Goal: Task Accomplishment & Management: Use online tool/utility

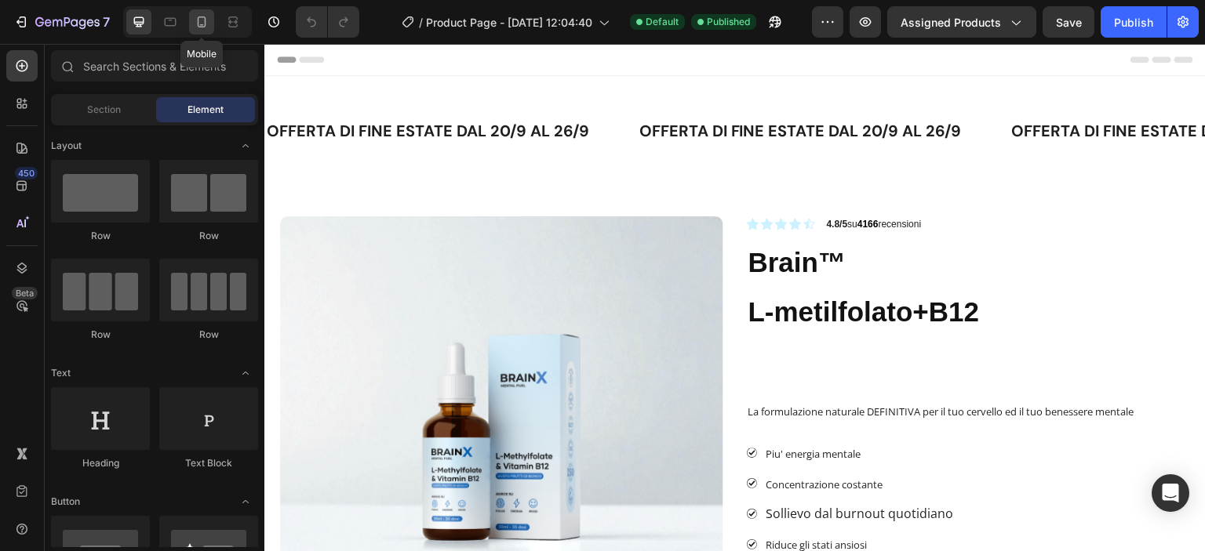
click at [204, 21] on icon at bounding box center [202, 22] width 16 height 16
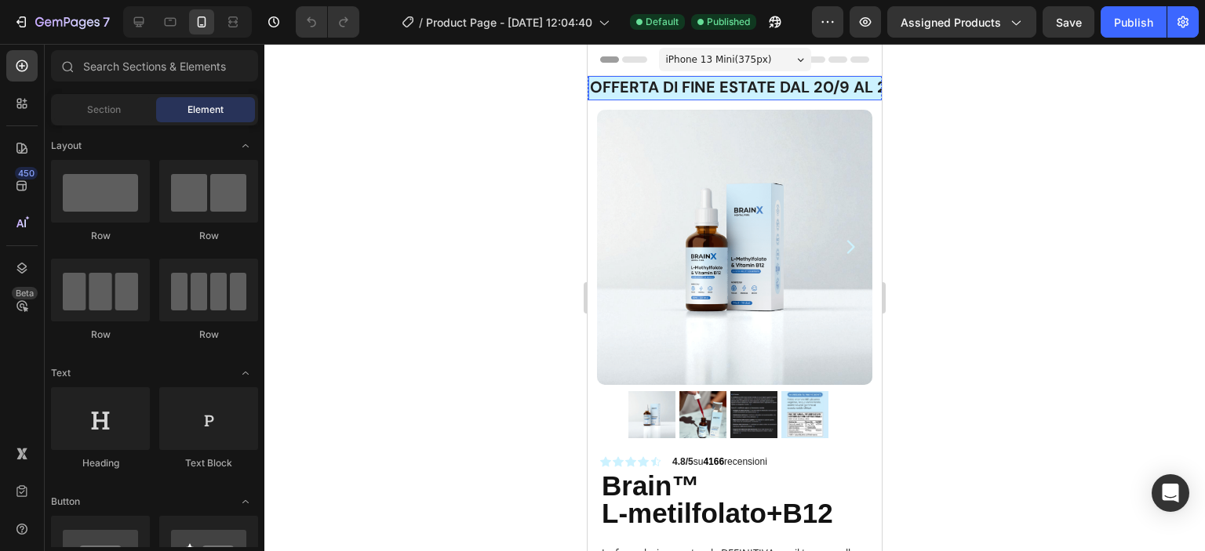
click at [810, 89] on strong "OFFERTA di fine estate dal 20/9 al 26/9" at bounding box center [751, 87] width 322 height 20
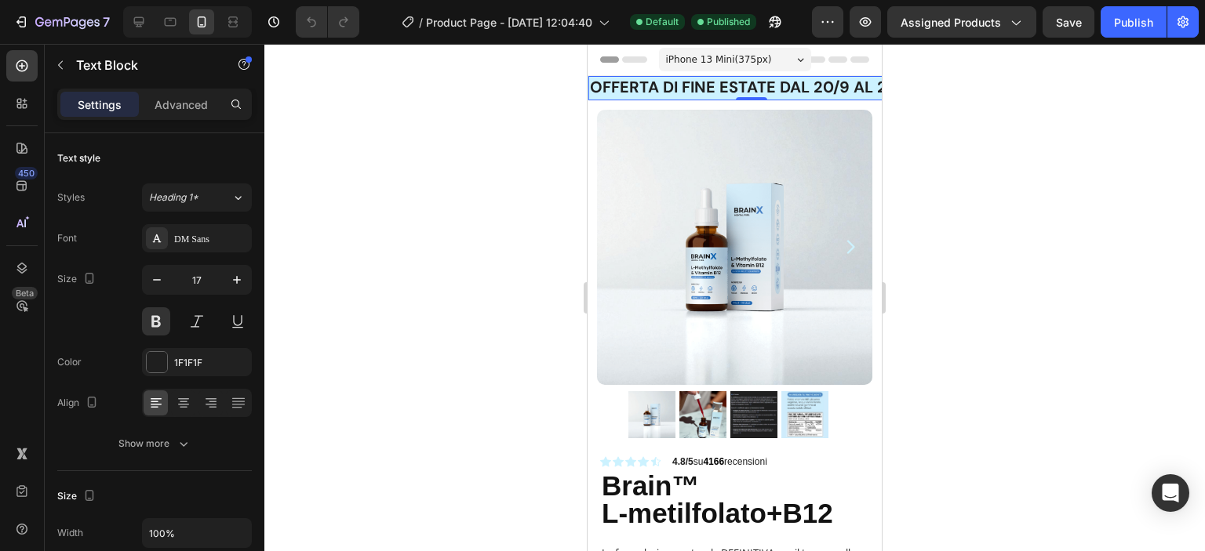
click at [822, 87] on strong "OFFERTA di fine estate dal 20/9 al 26/9" at bounding box center [751, 87] width 322 height 20
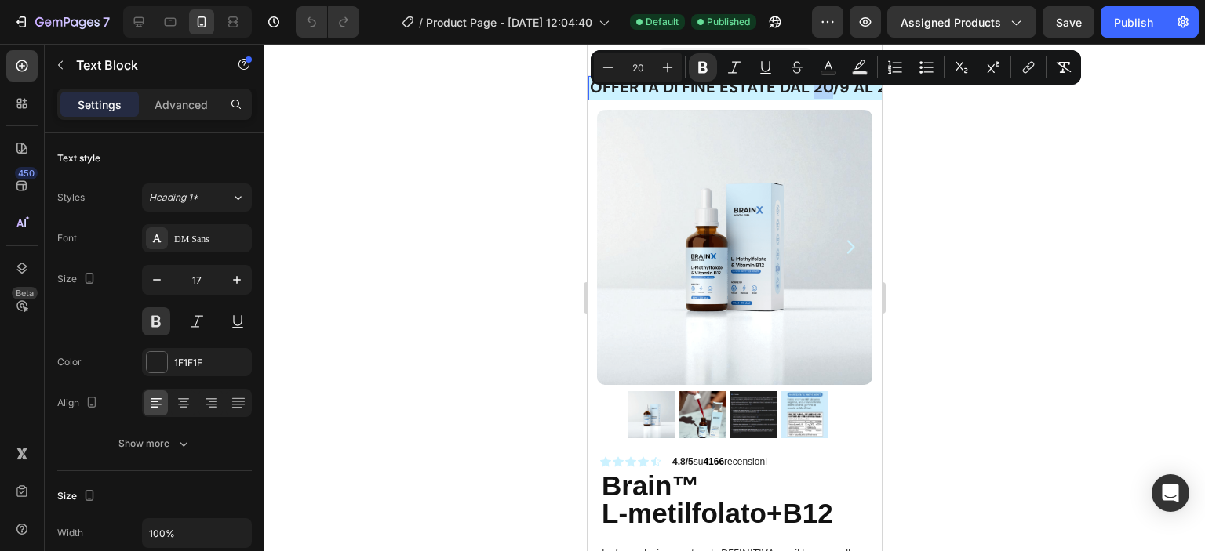
click at [829, 89] on strong "OFFERTA di fine estate dal 20/9 al 26/9" at bounding box center [751, 87] width 322 height 20
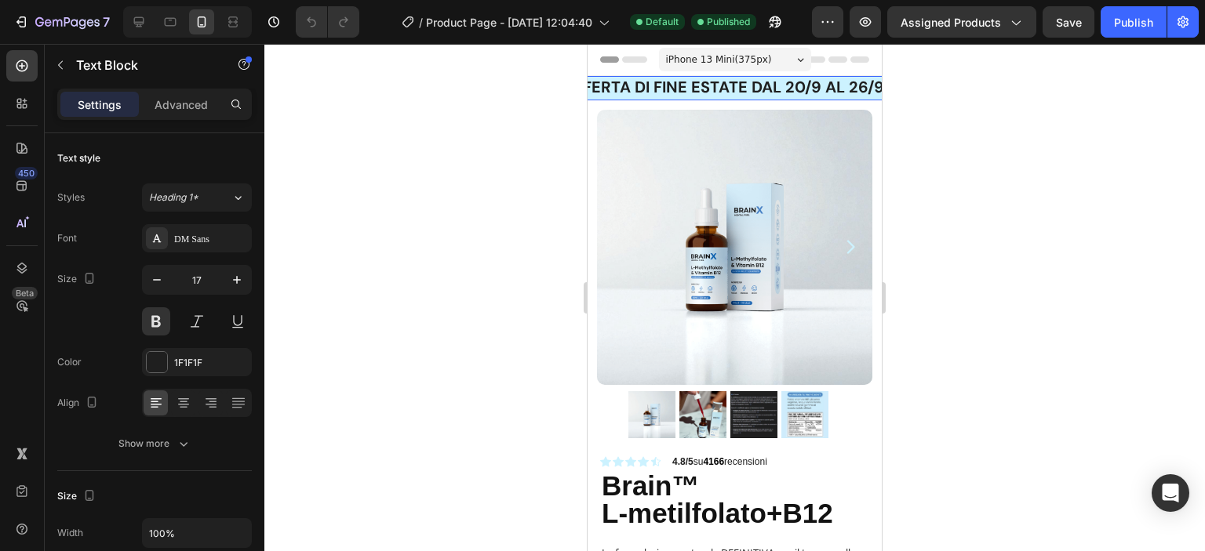
scroll to position [0, 38]
click at [791, 85] on strong "OFFERTA di fine estate dal 20/9 al 27/9" at bounding box center [712, 87] width 320 height 20
click at [1047, 224] on div at bounding box center [734, 297] width 940 height 507
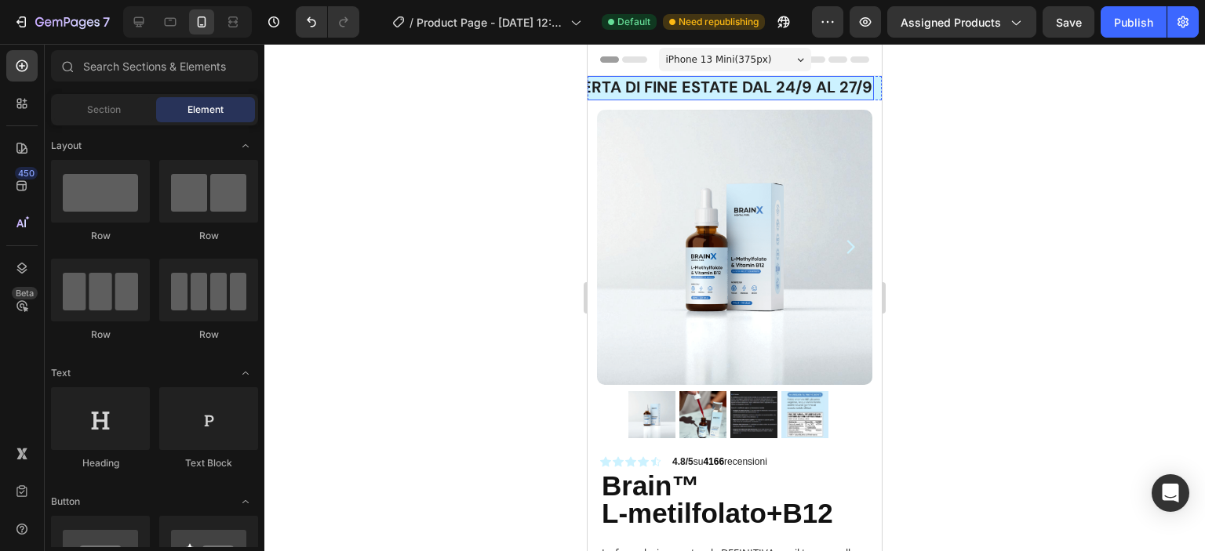
click at [733, 82] on strong "OFFERTA di fine estate dal 24/9 al 27/9" at bounding box center [712, 87] width 320 height 20
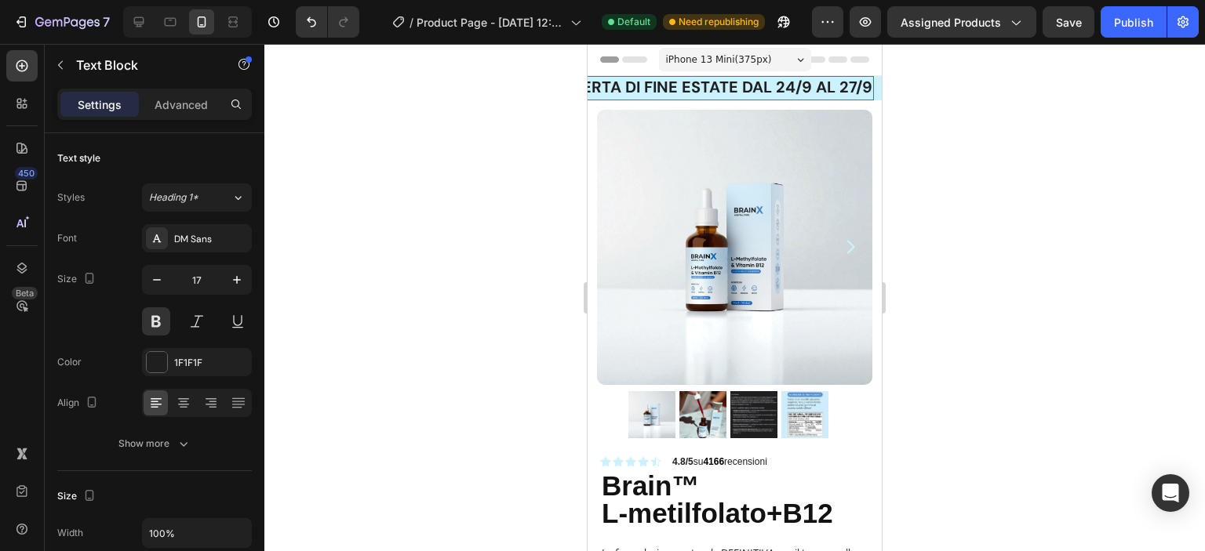
scroll to position [0, 0]
click at [767, 90] on strong "OFFERTA di fine estate dal 24/9 al 27/9" at bounding box center [750, 87] width 320 height 20
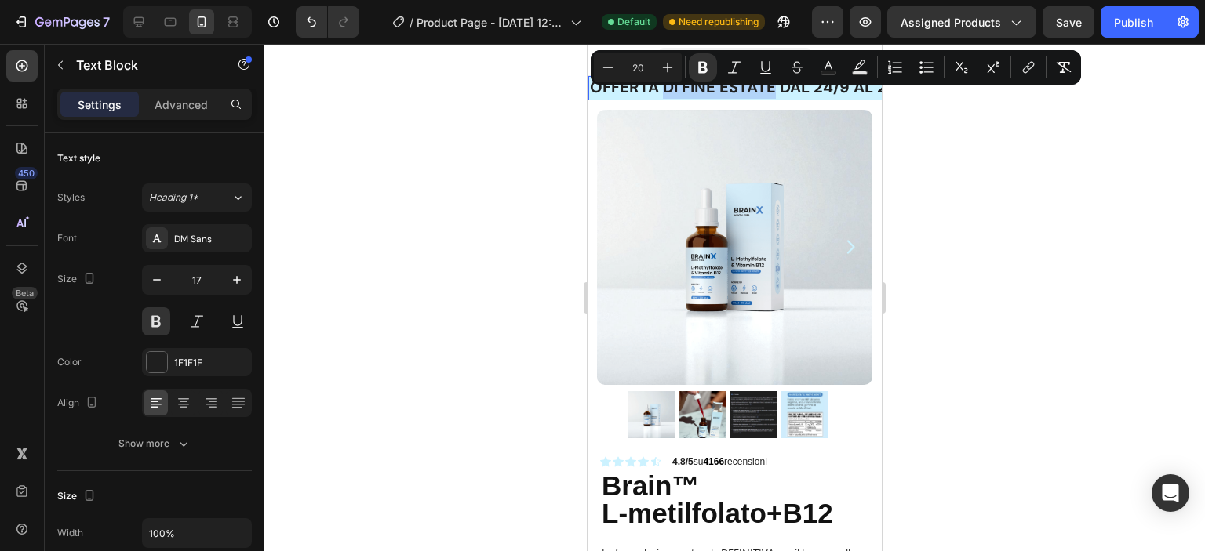
drag, startPoint x: 773, startPoint y: 88, endPoint x: 662, endPoint y: 89, distance: 110.6
click at [662, 89] on strong "OFFERTA di fine estate dal 24/9 al 27/9" at bounding box center [750, 87] width 320 height 20
click at [748, 84] on strong "OFFERTA di fine estate dal 24/9 al 27/9" at bounding box center [750, 87] width 320 height 20
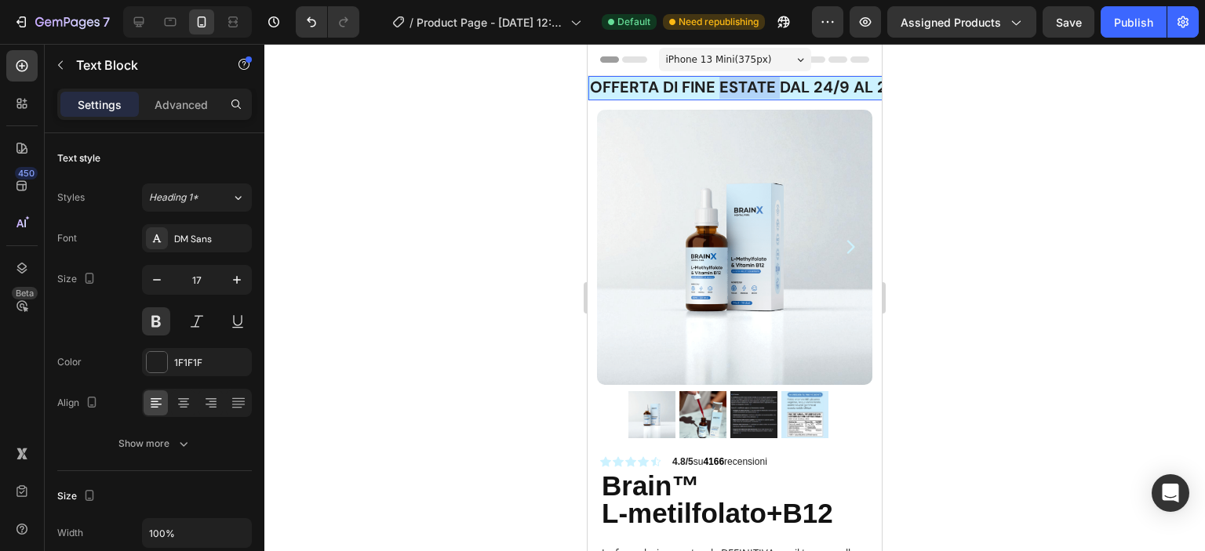
click at [748, 84] on strong "OFFERTA di fine estate dal 24/9 al 27/9" at bounding box center [750, 87] width 320 height 20
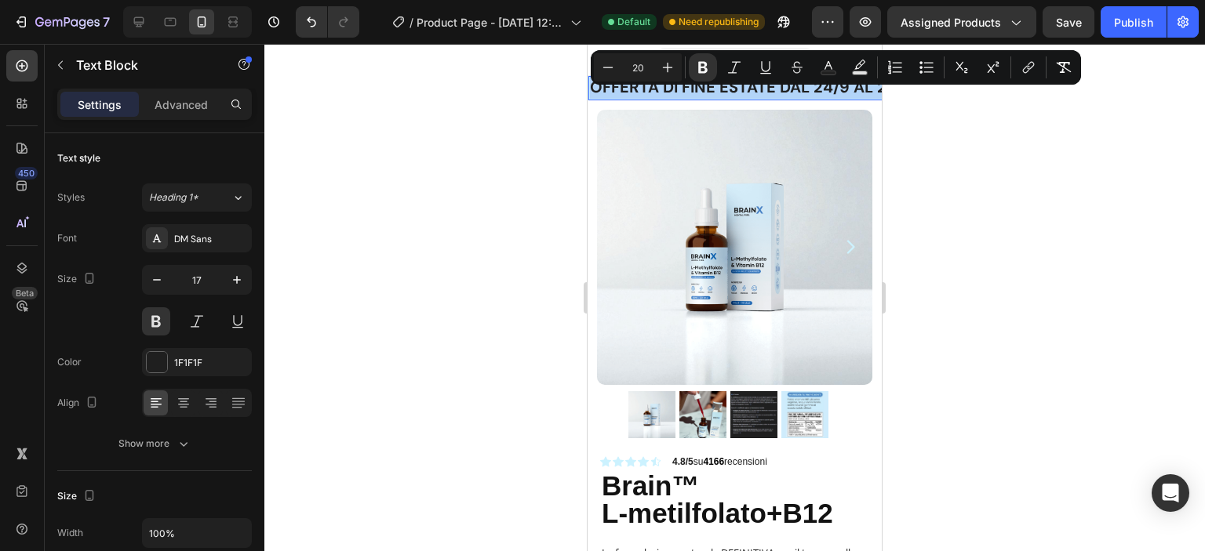
click at [776, 95] on strong "OFFERTA di fine estate dal 24/9 al 27/9" at bounding box center [750, 87] width 320 height 20
drag, startPoint x: 771, startPoint y: 88, endPoint x: 665, endPoint y: 86, distance: 105.9
click at [665, 86] on strong "OFFERTA di fine estate dal 24/9 al 27/9" at bounding box center [750, 87] width 320 height 20
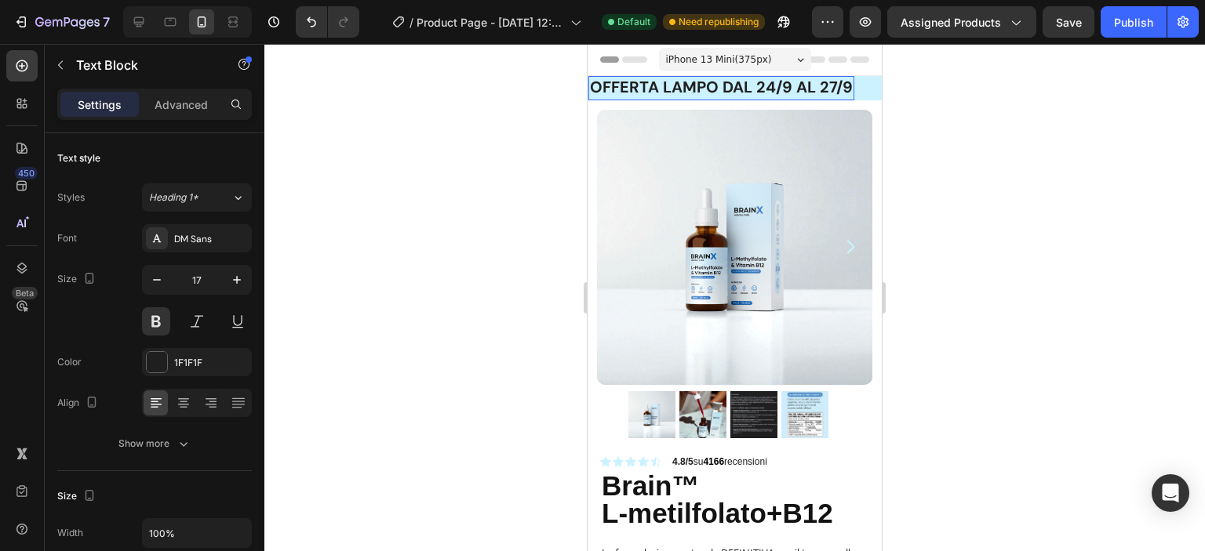
click at [1030, 169] on div at bounding box center [734, 297] width 940 height 507
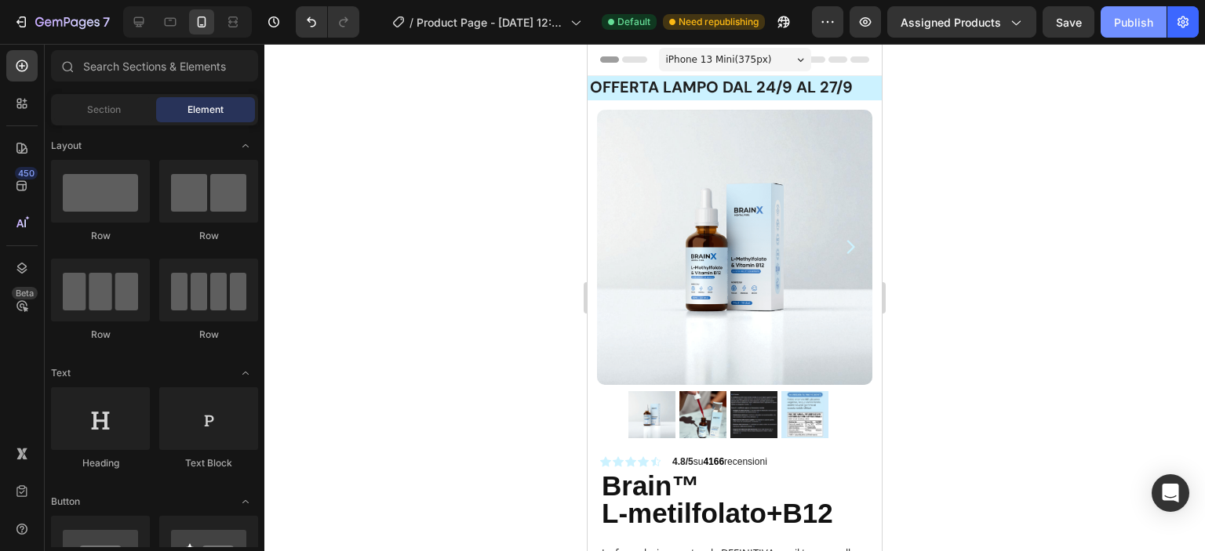
click at [1125, 22] on div "Publish" at bounding box center [1133, 22] width 39 height 16
click at [742, 90] on strong "OFFERTA lampo dal 24/9 al 27/9" at bounding box center [721, 87] width 263 height 20
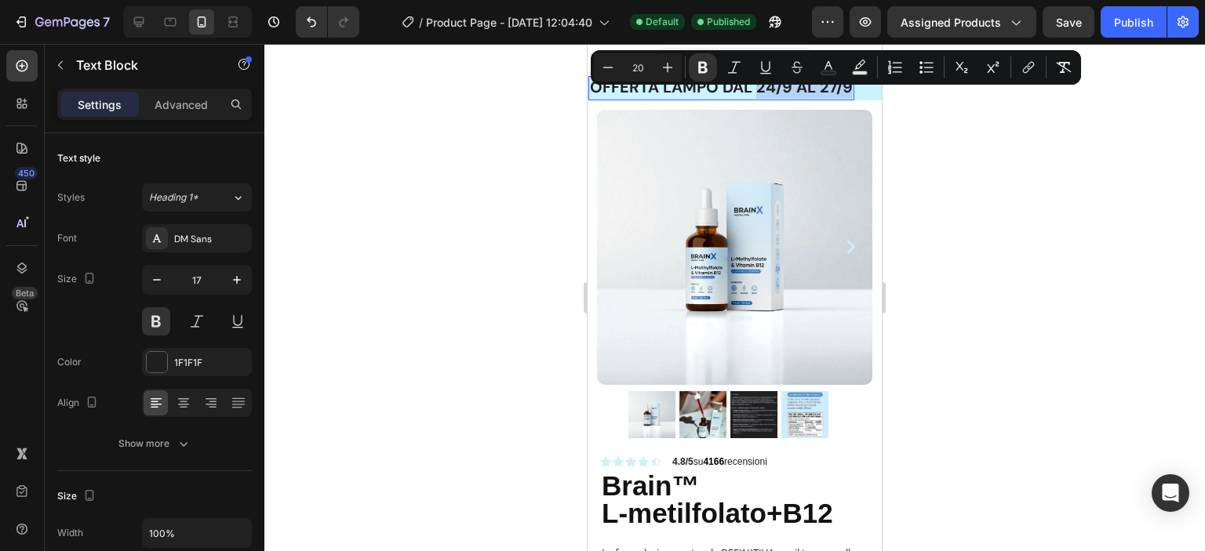
drag, startPoint x: 756, startPoint y: 87, endPoint x: 850, endPoint y: 91, distance: 94.2
click at [849, 90] on strong "OFFERTA lampo dal 24/9 al 27/9" at bounding box center [721, 87] width 263 height 20
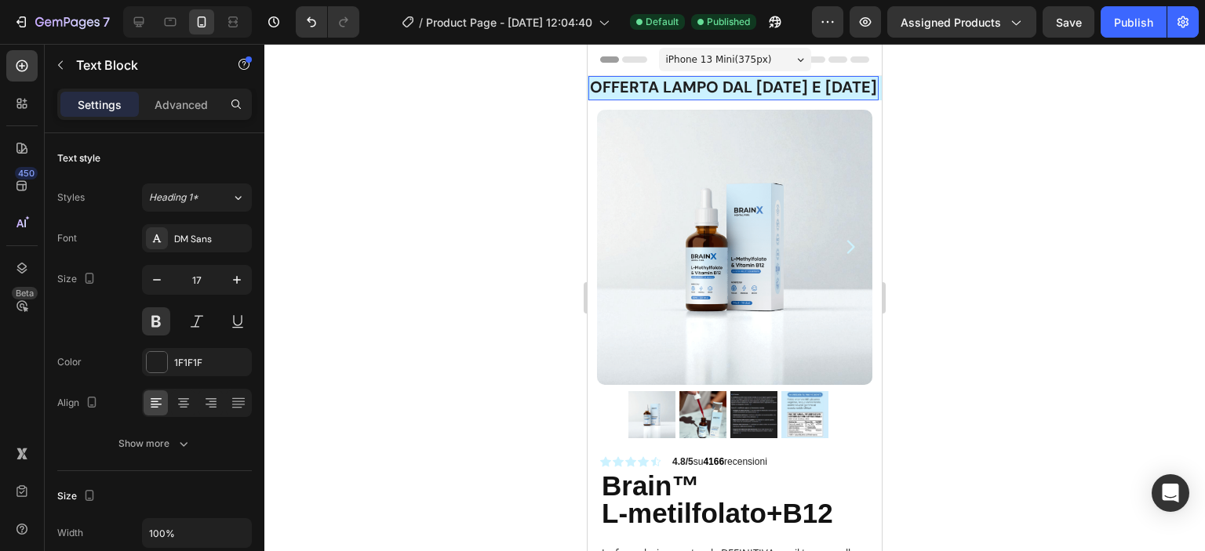
click at [744, 93] on strong "OFFERTA lampo dal [DATE] E [DATE]" at bounding box center [733, 87] width 287 height 20
click at [22, 65] on icon at bounding box center [22, 66] width 6 height 6
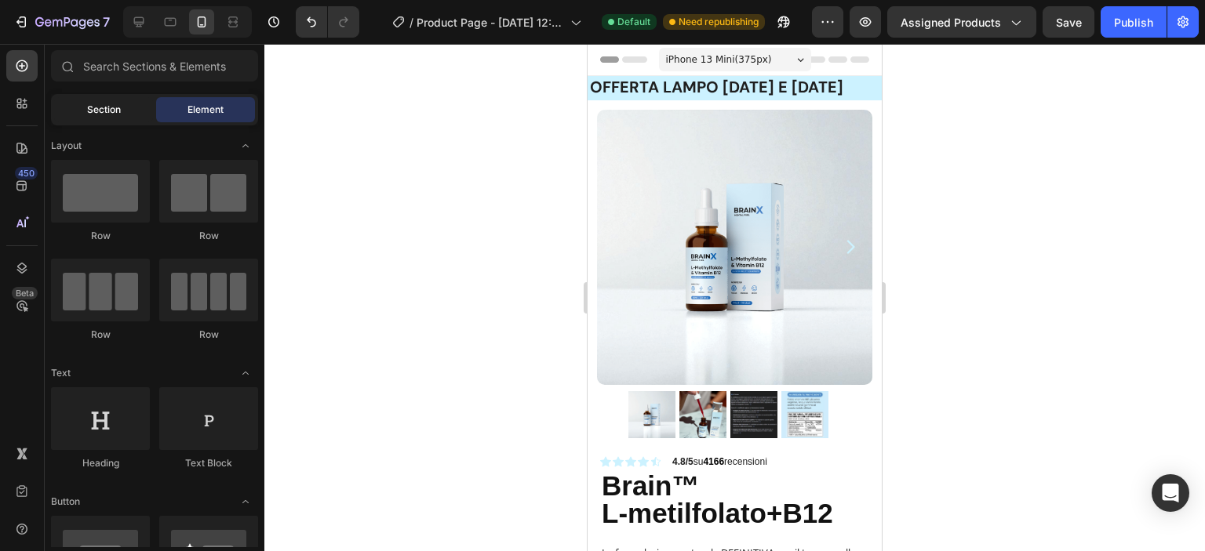
click at [96, 113] on span "Section" at bounding box center [104, 110] width 34 height 14
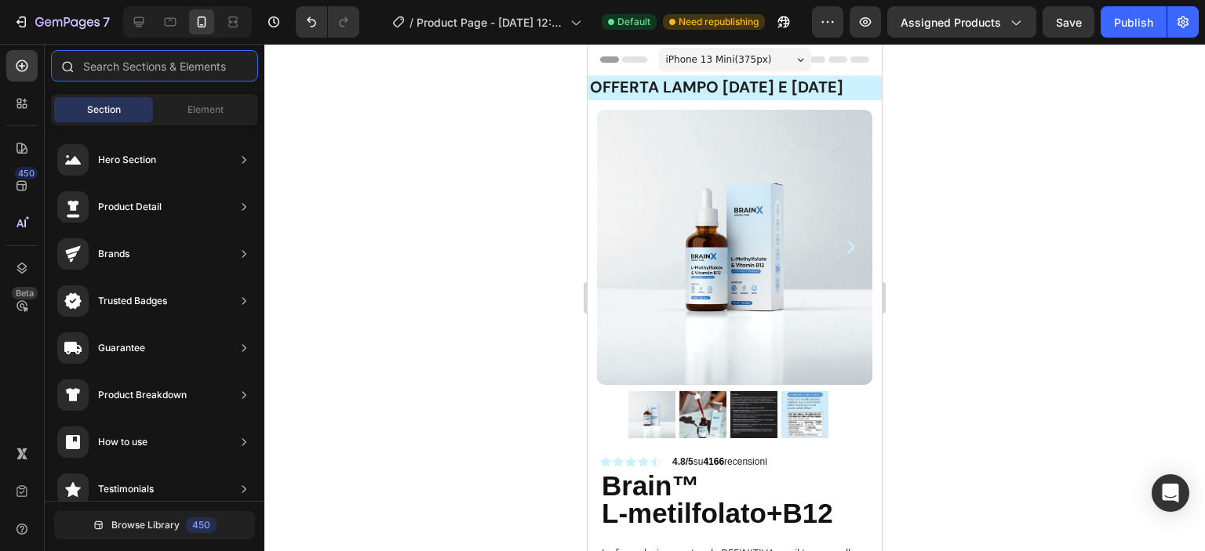
click at [148, 68] on input "text" at bounding box center [154, 65] width 207 height 31
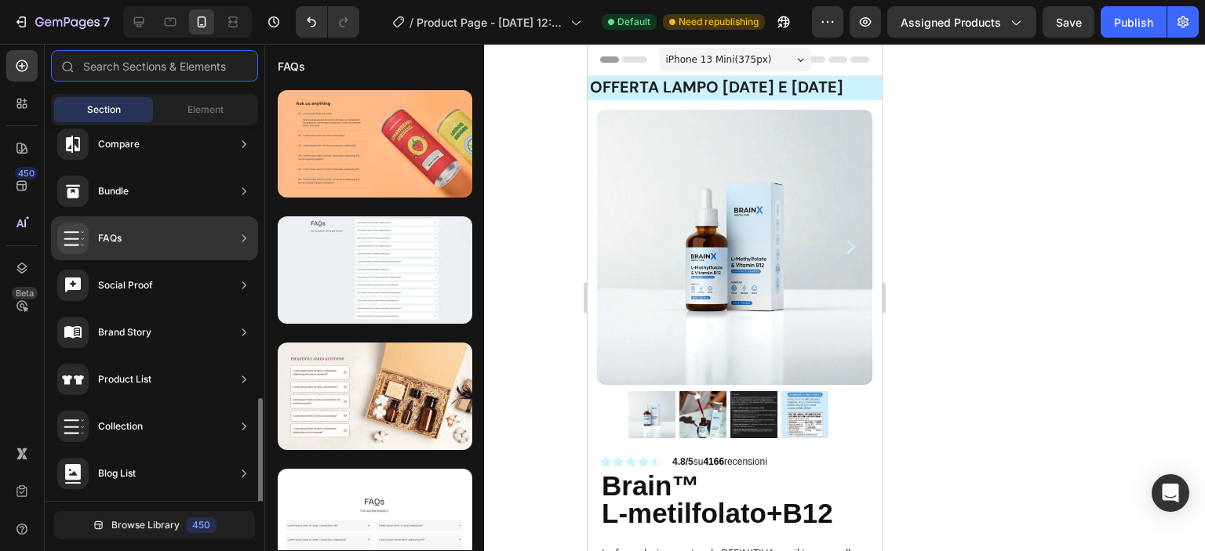
scroll to position [533, 0]
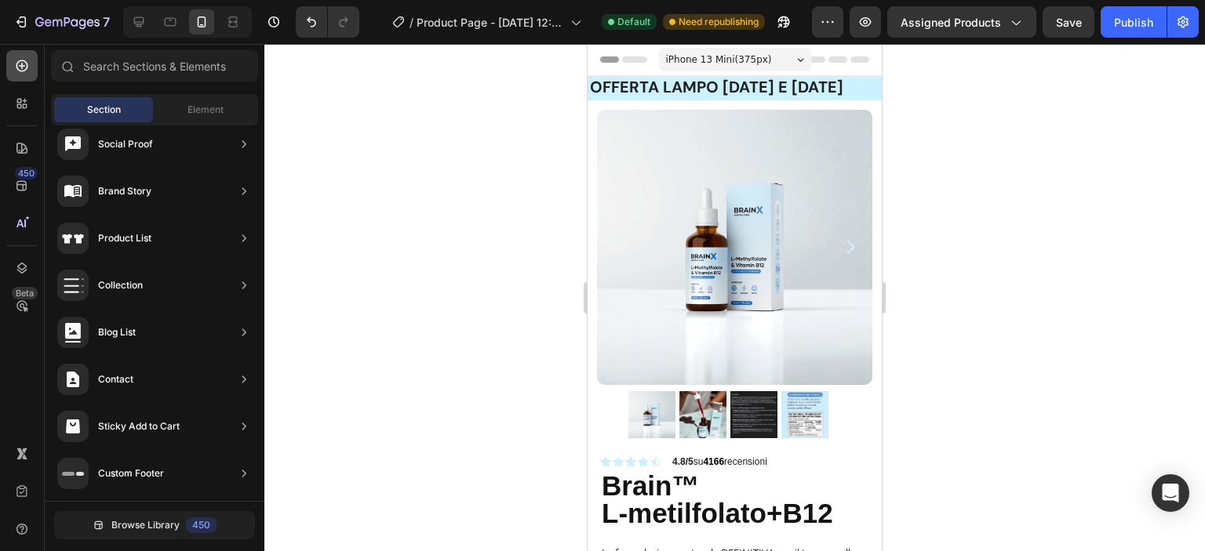
click at [20, 75] on div at bounding box center [21, 65] width 31 height 31
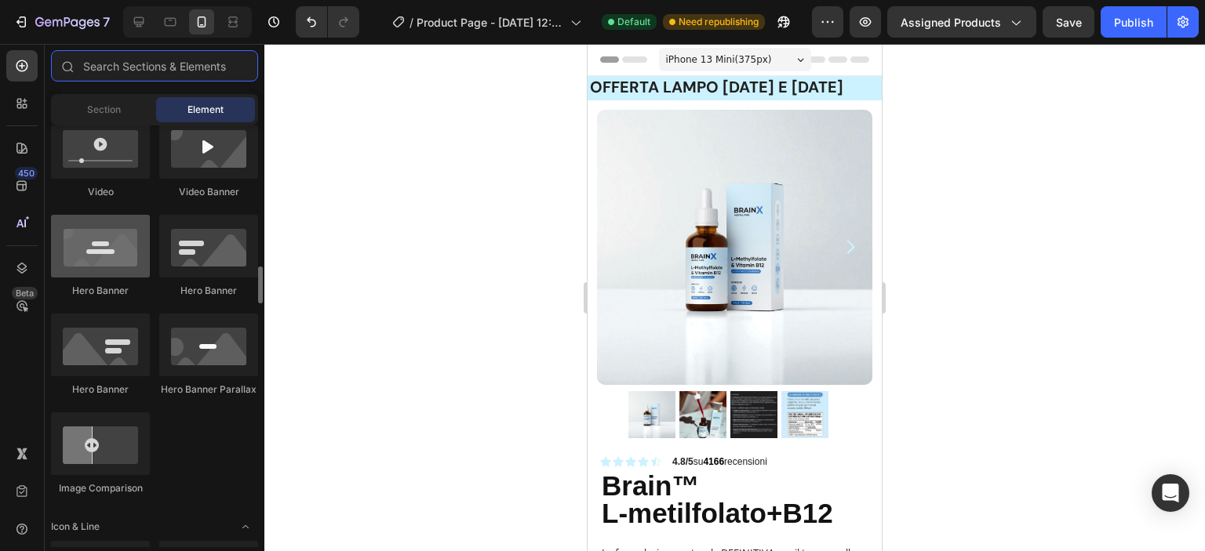
scroll to position [706, 0]
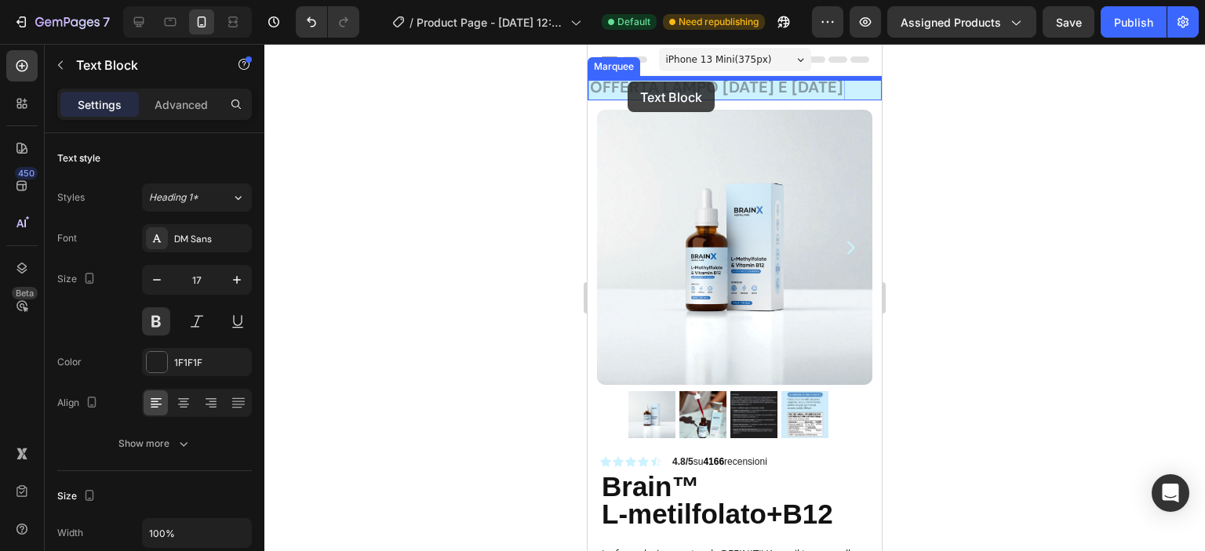
drag, startPoint x: 624, startPoint y: 96, endPoint x: 627, endPoint y: 82, distance: 15.4
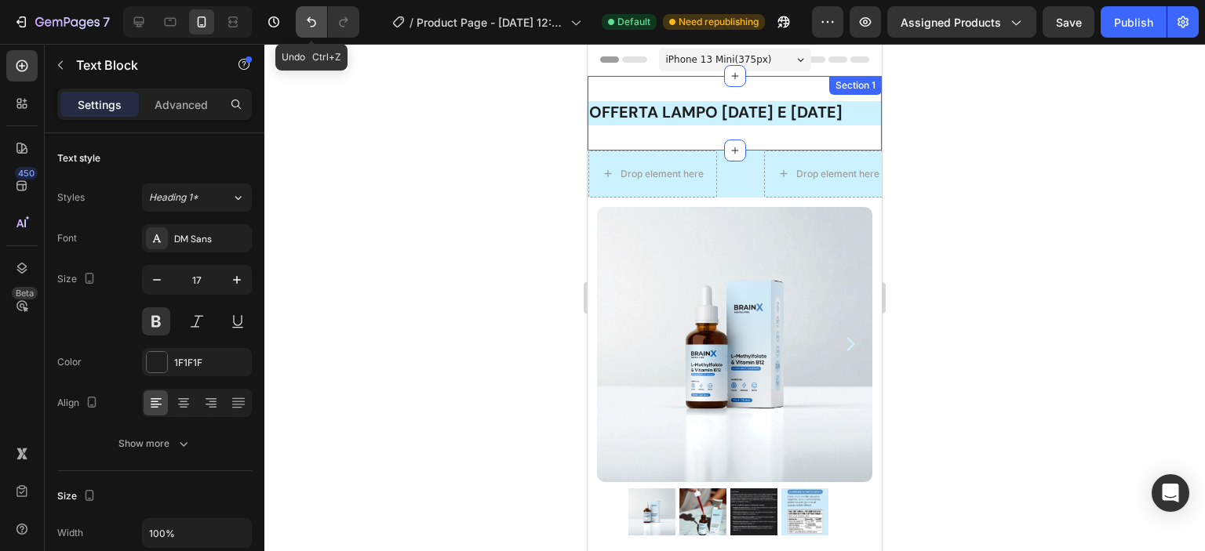
click at [315, 22] on icon "Undo/Redo" at bounding box center [311, 22] width 9 height 10
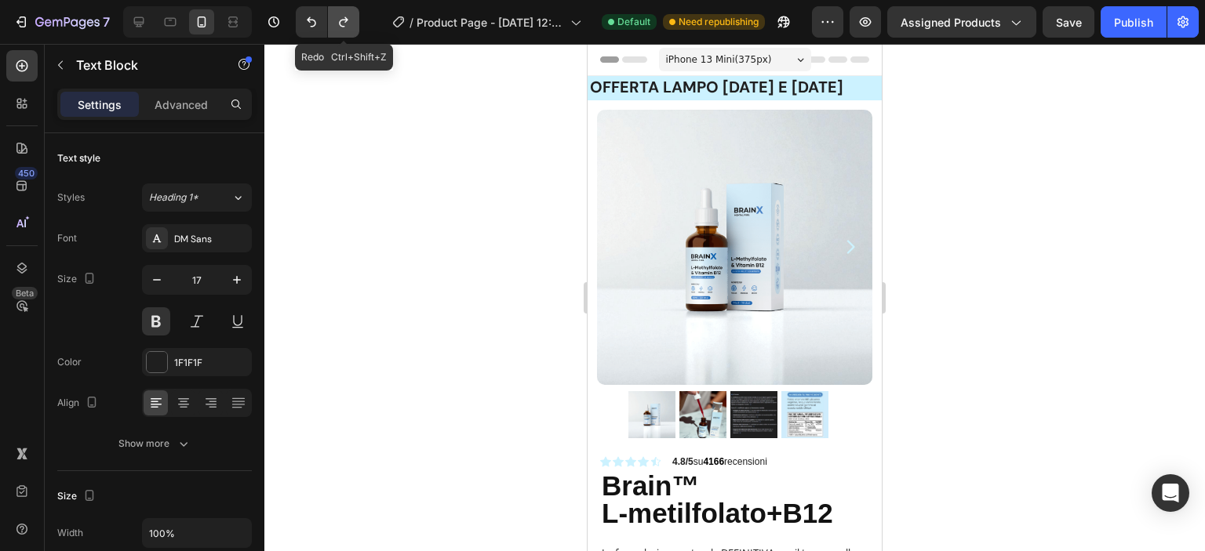
click at [340, 21] on icon "Undo/Redo" at bounding box center [343, 22] width 9 height 10
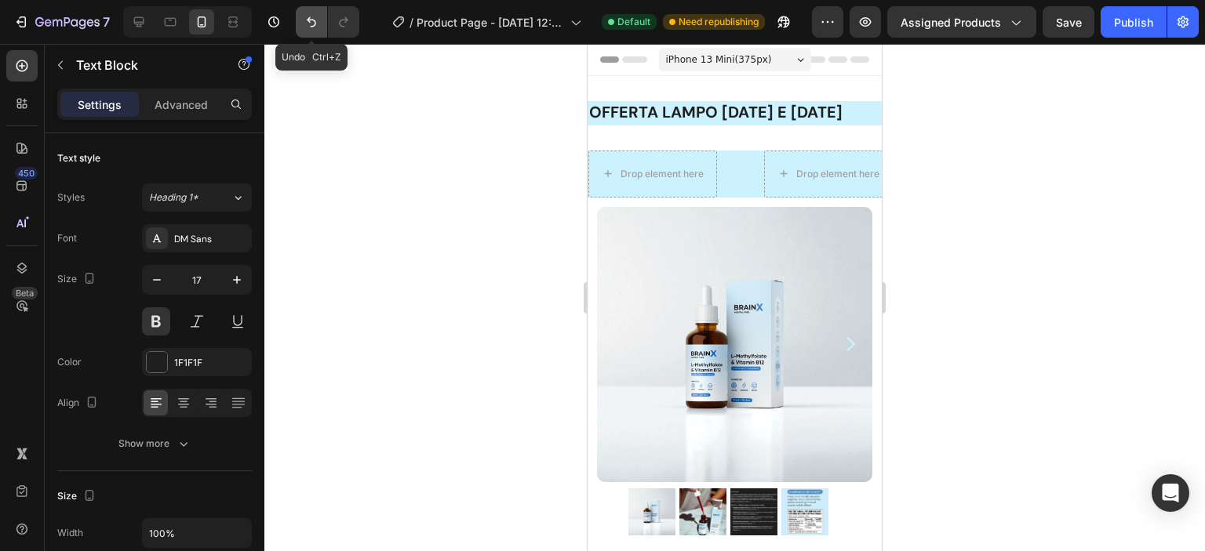
click at [317, 27] on icon "Undo/Redo" at bounding box center [312, 22] width 16 height 16
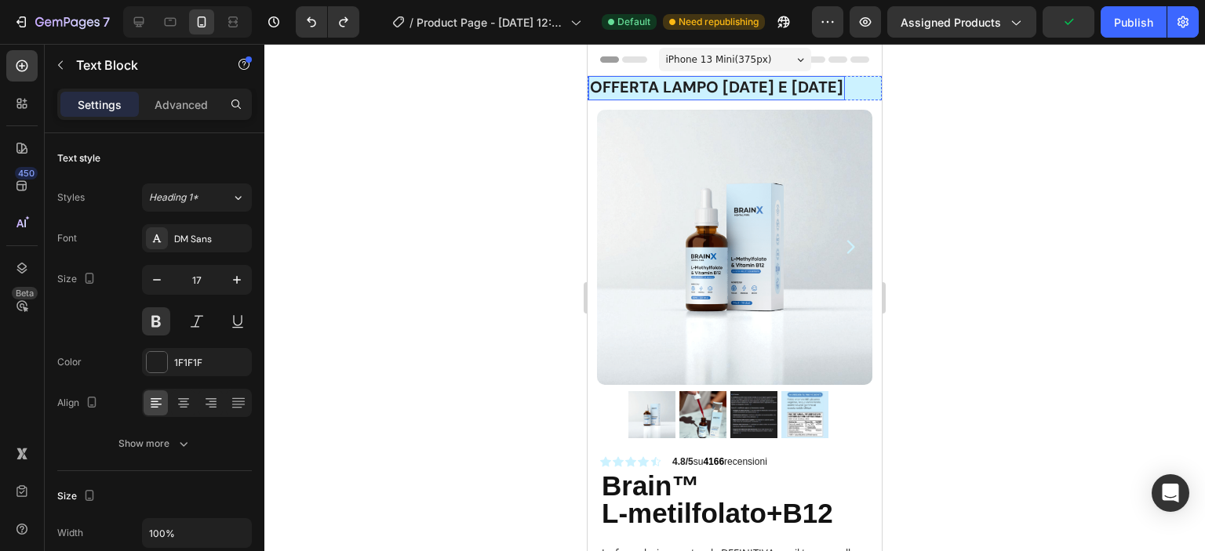
click at [688, 96] on strong "OFFERTA lampo [DATE] E [DATE]" at bounding box center [716, 87] width 253 height 20
click at [595, 94] on strong "OFFERTA lampo [DATE] E [DATE]" at bounding box center [716, 87] width 253 height 20
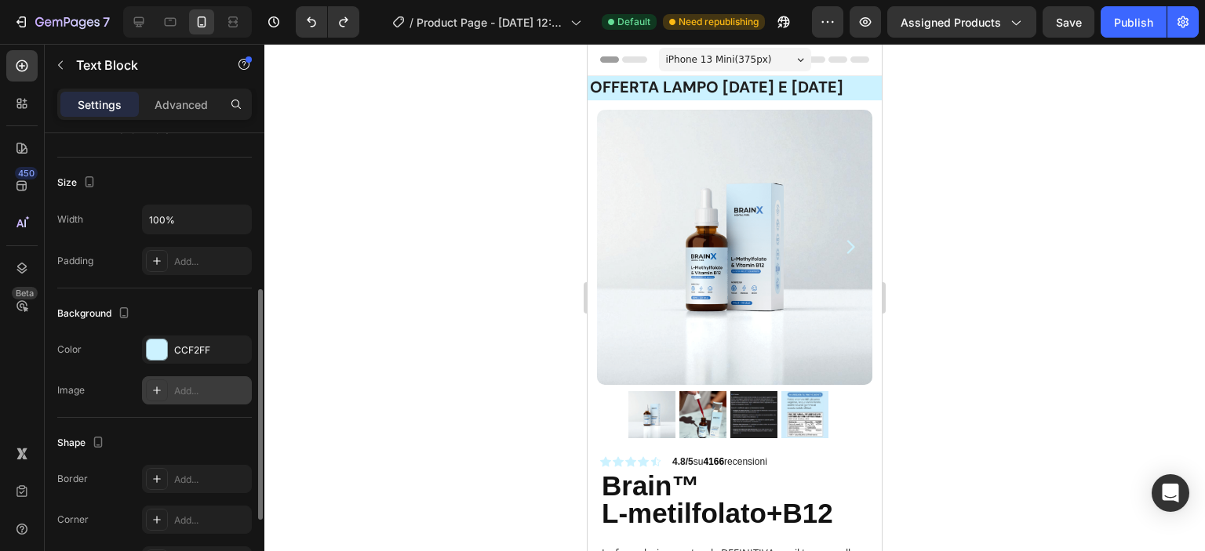
click at [190, 396] on div "Add..." at bounding box center [211, 391] width 74 height 14
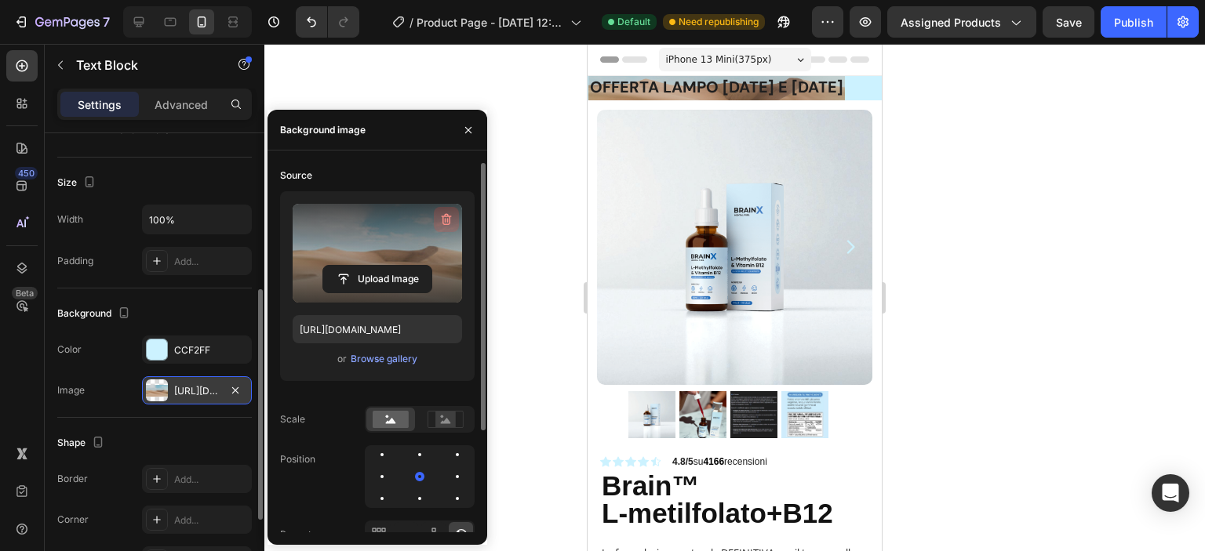
click at [452, 213] on icon "button" at bounding box center [446, 220] width 16 height 16
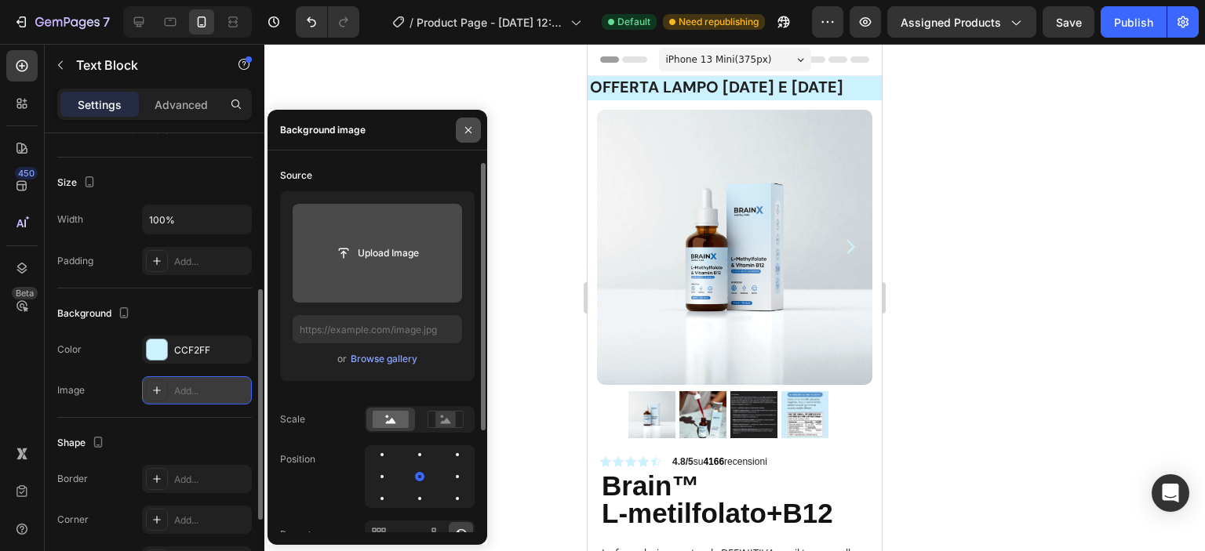
click at [473, 128] on icon "button" at bounding box center [468, 130] width 13 height 13
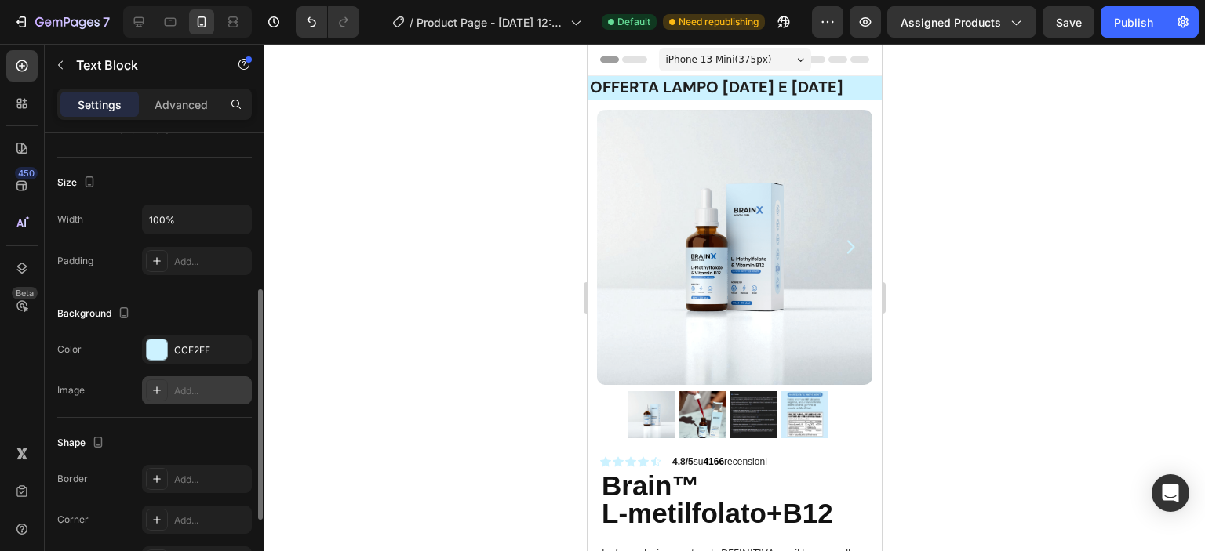
scroll to position [464, 0]
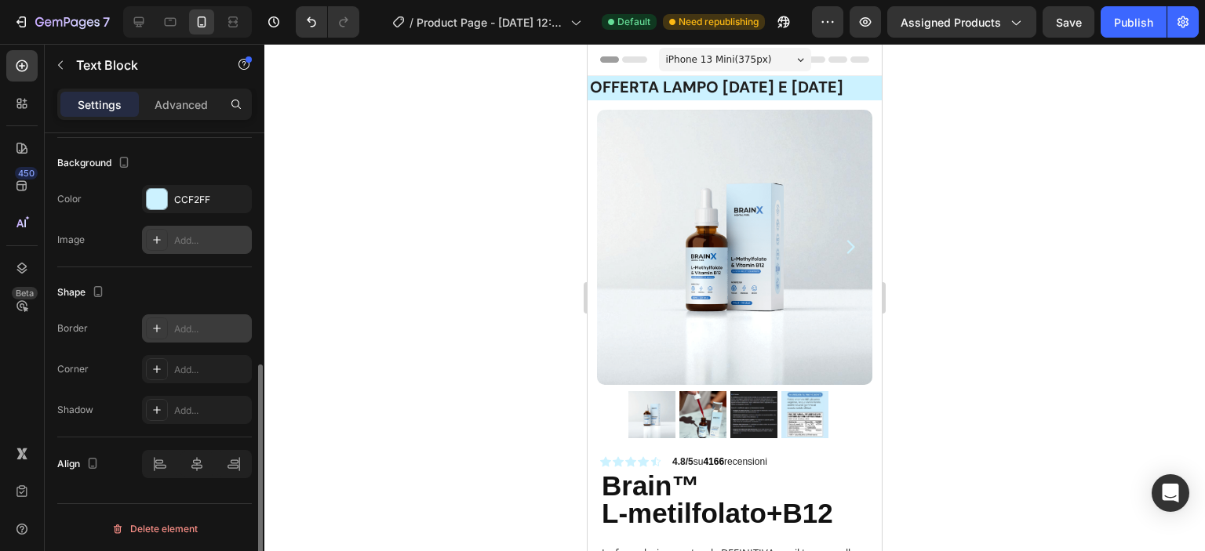
click at [183, 327] on div "Add..." at bounding box center [211, 329] width 74 height 14
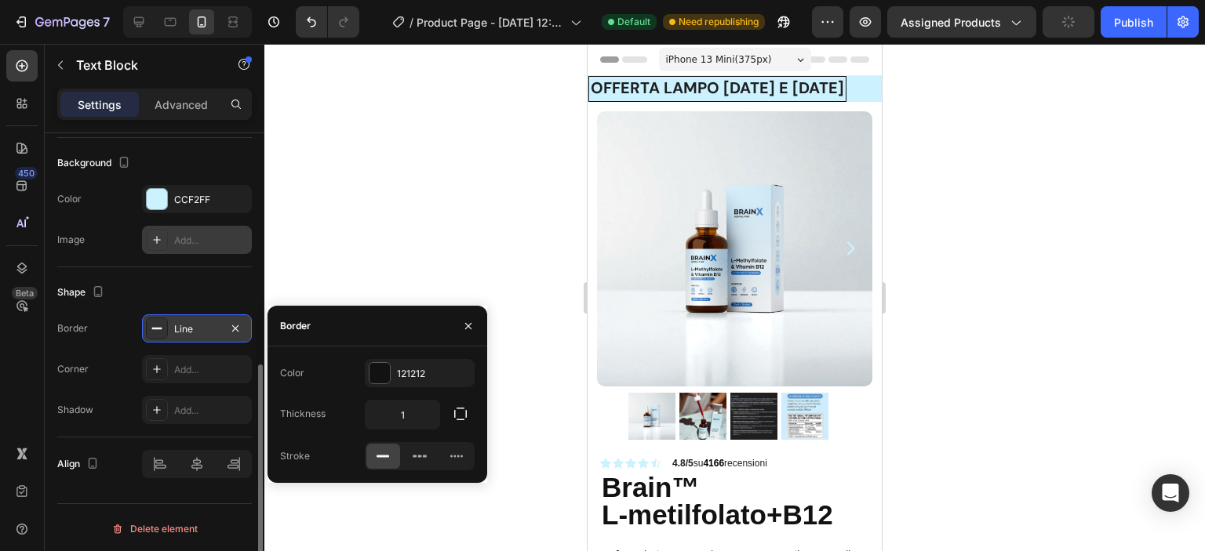
click at [467, 324] on icon "button" at bounding box center [468, 326] width 13 height 13
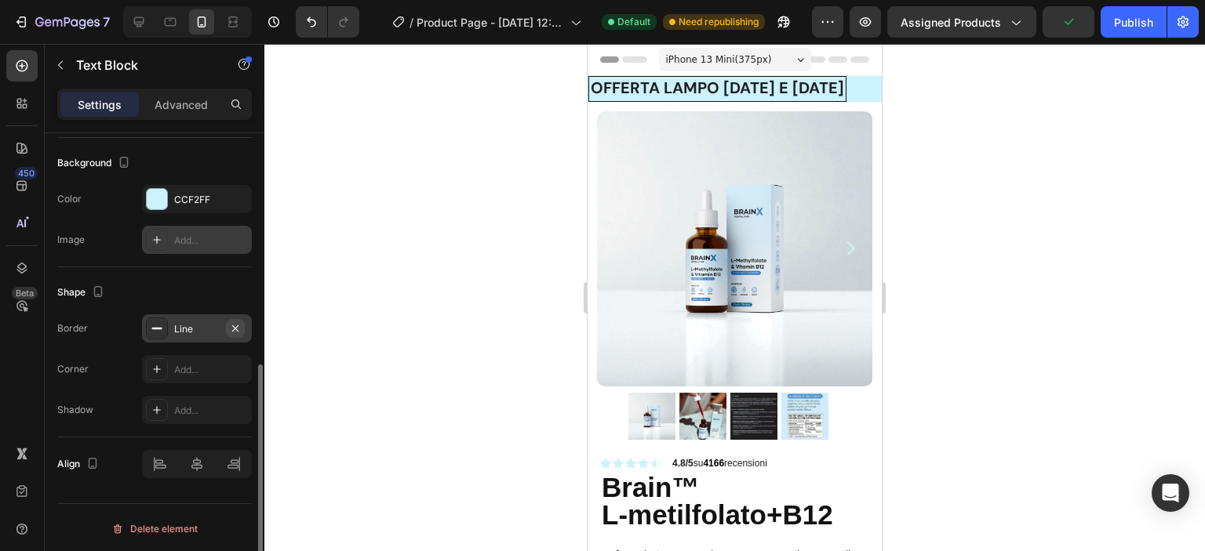
click at [233, 325] on icon "button" at bounding box center [235, 328] width 13 height 13
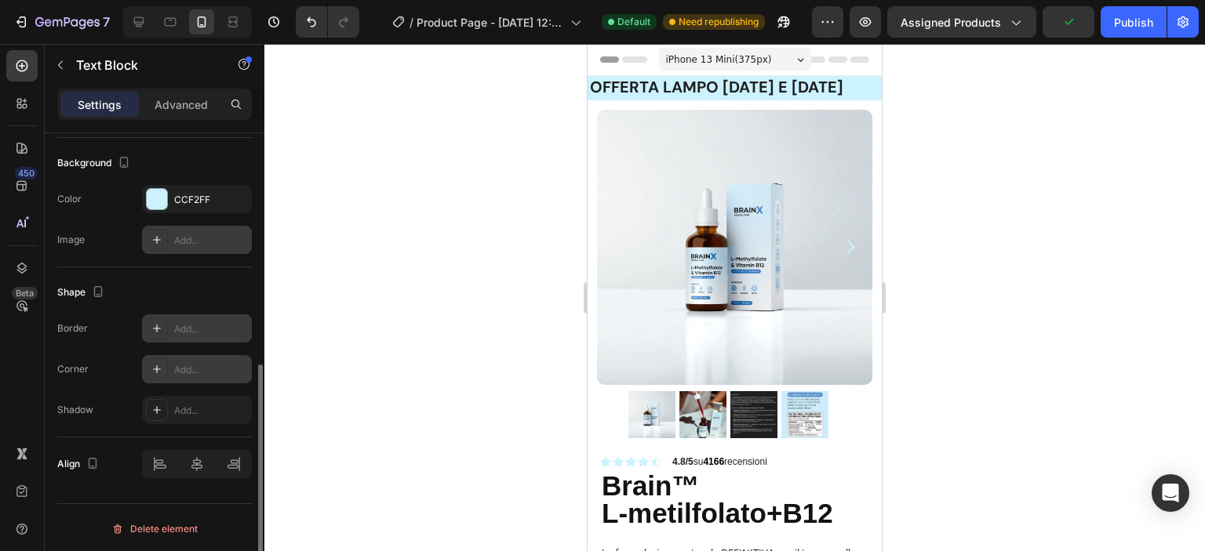
click at [186, 358] on div "Add..." at bounding box center [197, 369] width 110 height 28
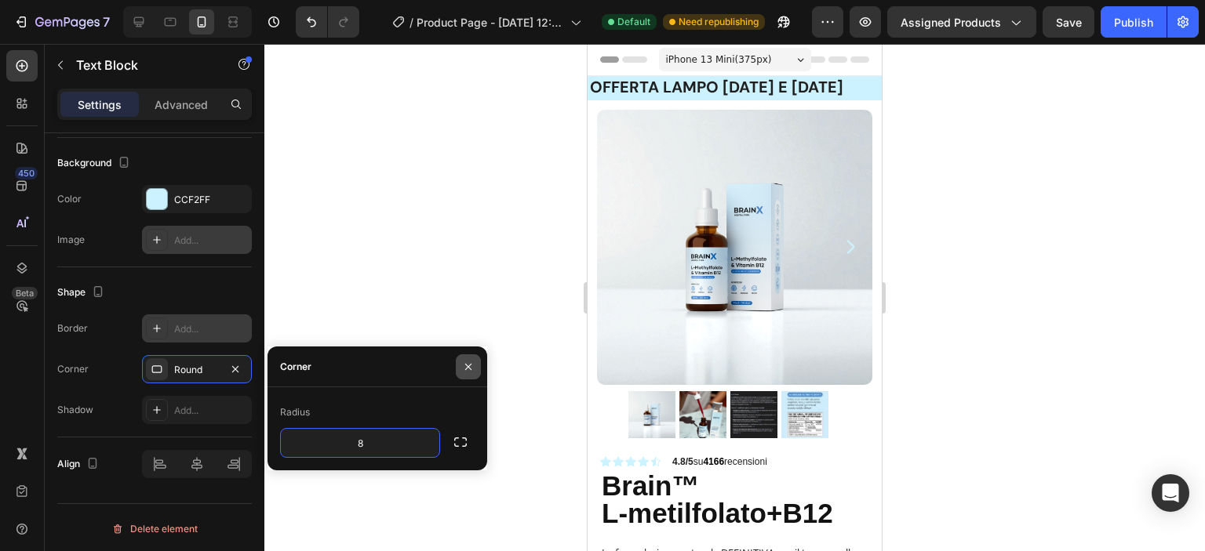
click at [467, 365] on icon "button" at bounding box center [468, 367] width 13 height 13
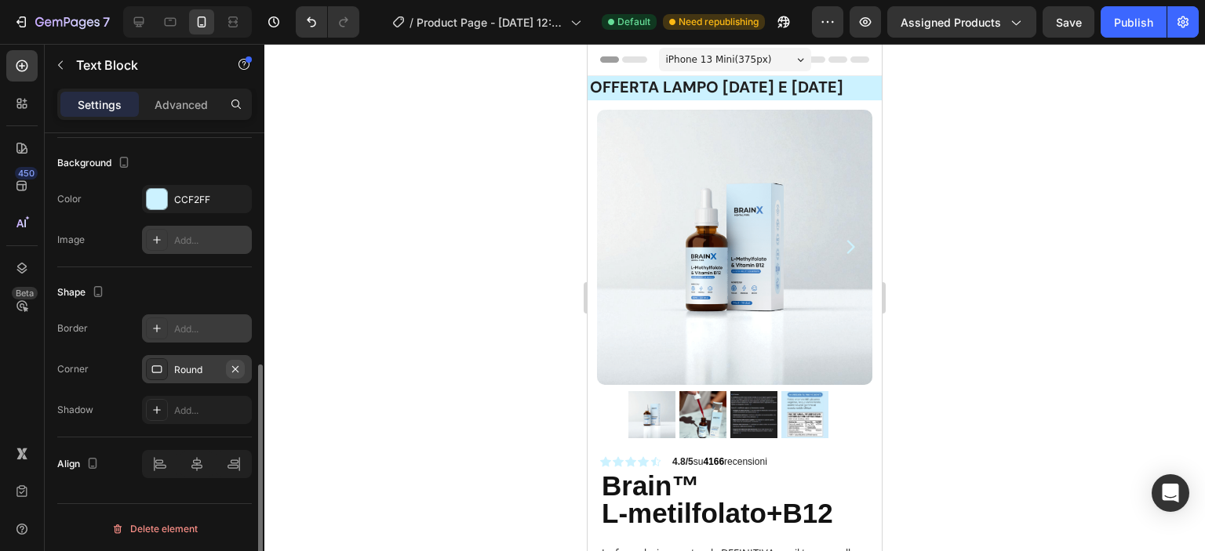
click at [235, 365] on icon "button" at bounding box center [235, 369] width 13 height 13
click at [194, 407] on div "Add..." at bounding box center [211, 411] width 74 height 14
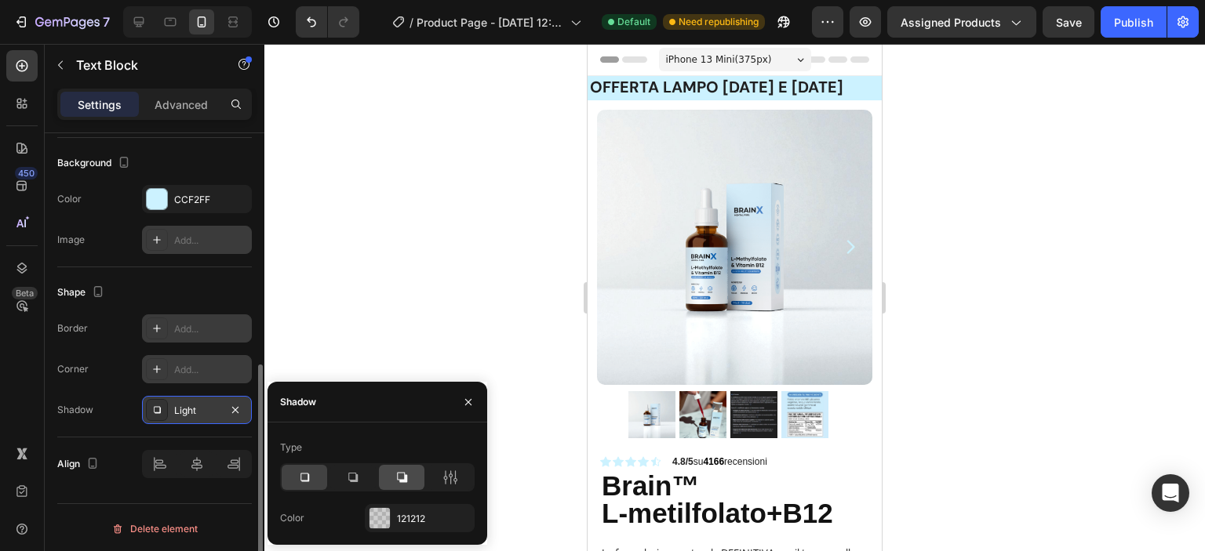
click at [402, 476] on icon at bounding box center [402, 478] width 16 height 16
click at [471, 393] on button "button" at bounding box center [468, 402] width 25 height 25
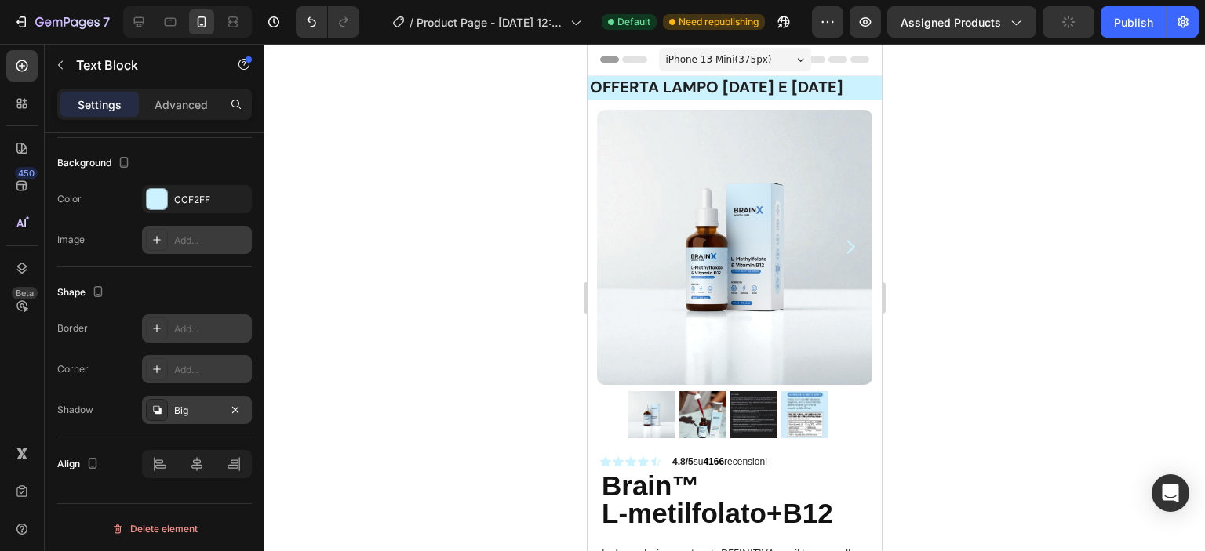
scroll to position [0, 0]
